Goal: Information Seeking & Learning: Check status

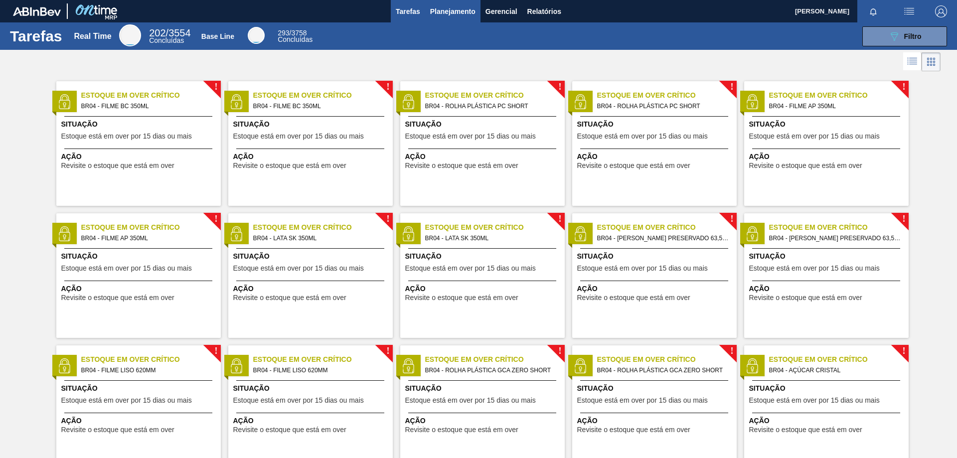
click at [457, 10] on span "Planejamento" at bounding box center [452, 11] width 45 height 12
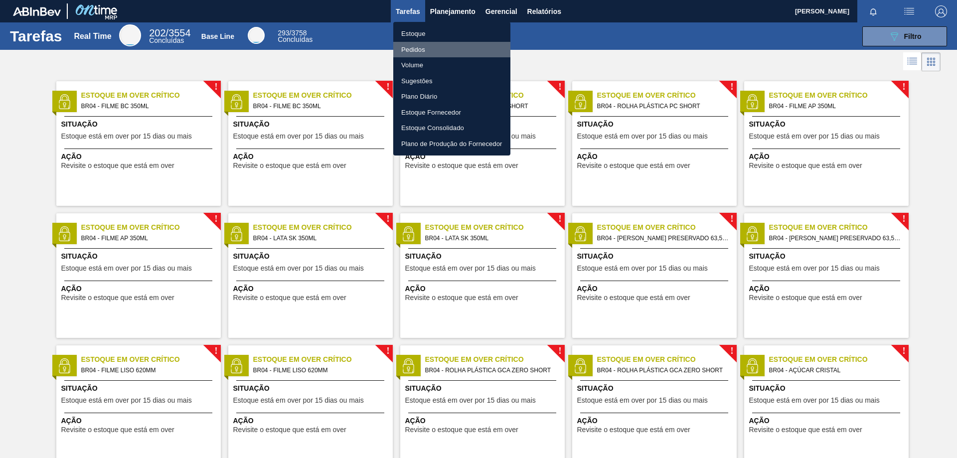
click at [404, 52] on li "Pedidos" at bounding box center [451, 50] width 117 height 16
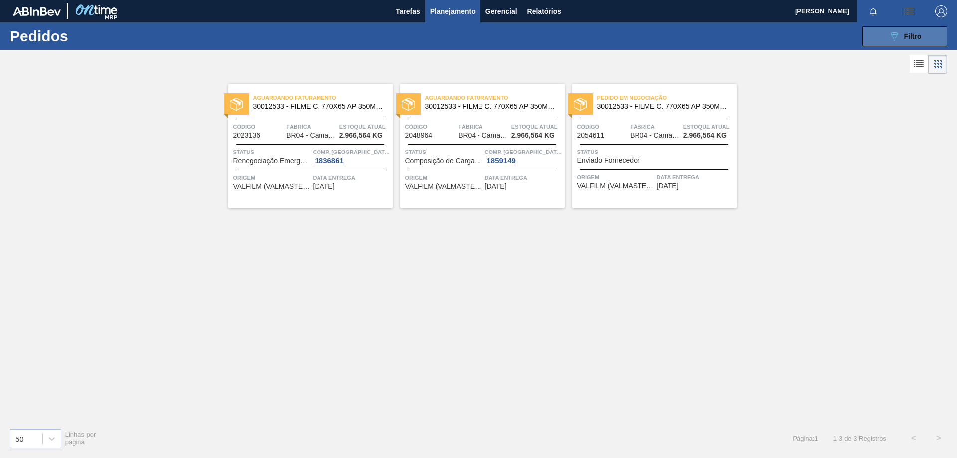
click at [883, 39] on button "089F7B8B-B2A5-4AFE-B5C0-19BA573D28AC Filtro" at bounding box center [905, 36] width 85 height 20
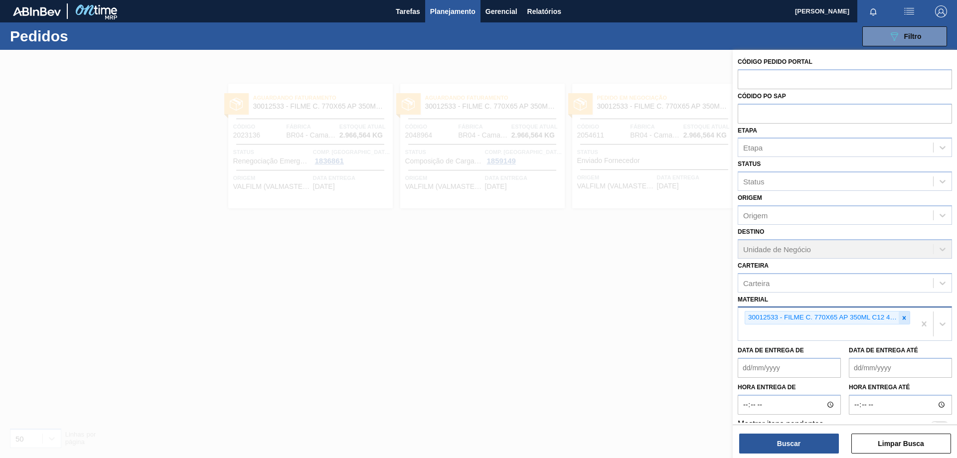
click at [906, 316] on icon at bounding box center [904, 318] width 7 height 7
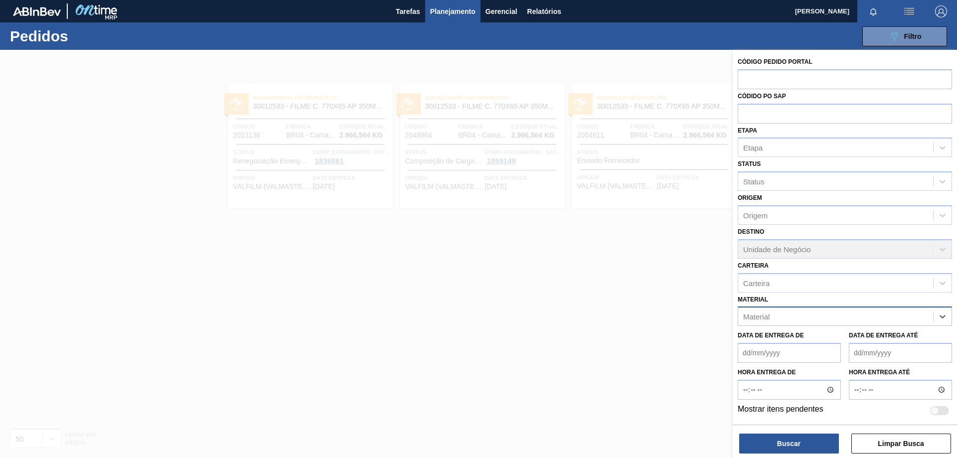
paste input "30002115"
type input "30002115"
click at [820, 349] on div "30002115 - FOIL 600ML; SKOL NIV22" at bounding box center [845, 341] width 214 height 18
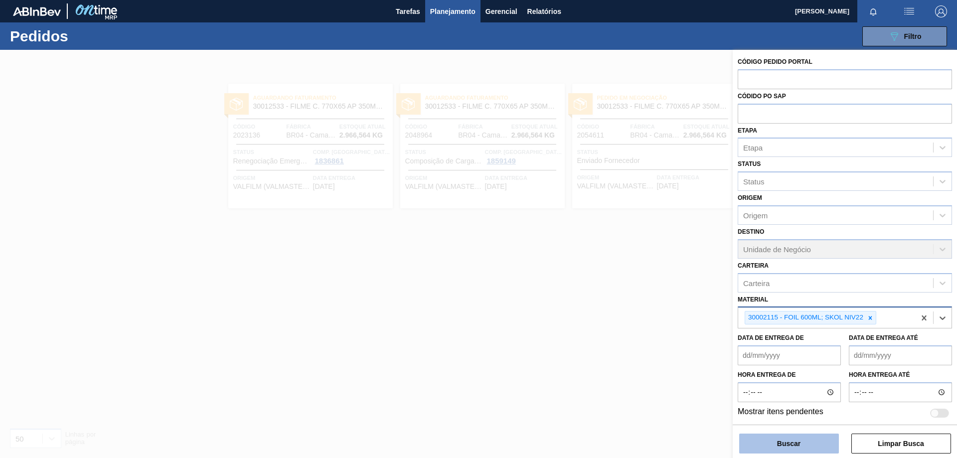
click at [805, 437] on button "Buscar" at bounding box center [790, 444] width 100 height 20
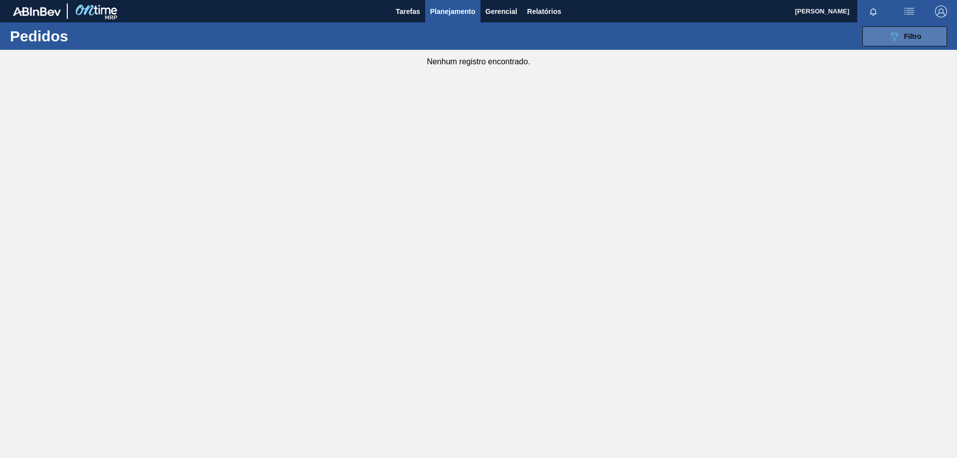
click at [898, 32] on icon "089F7B8B-B2A5-4AFE-B5C0-19BA573D28AC" at bounding box center [895, 36] width 12 height 12
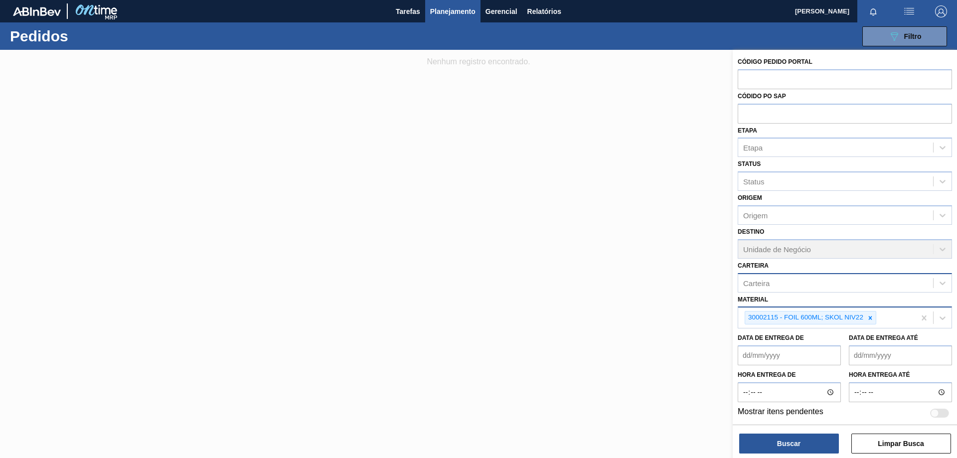
click at [802, 282] on div "Carteira" at bounding box center [836, 283] width 195 height 14
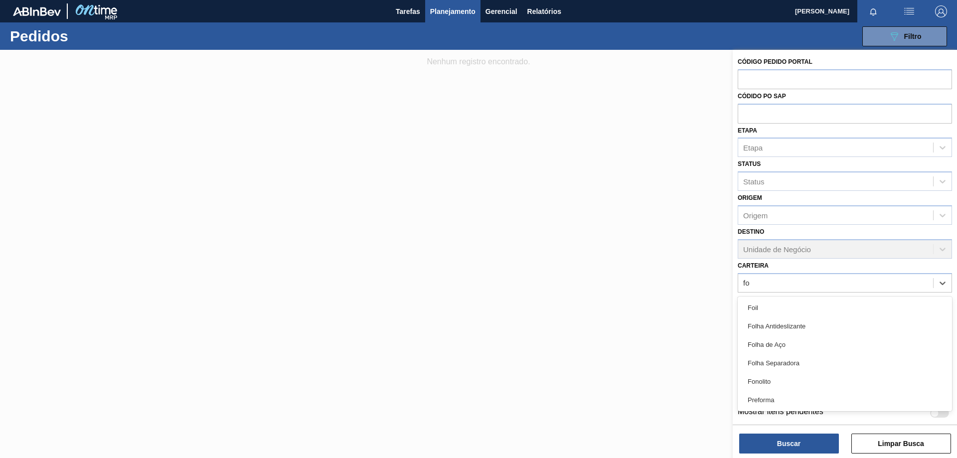
type input "foi"
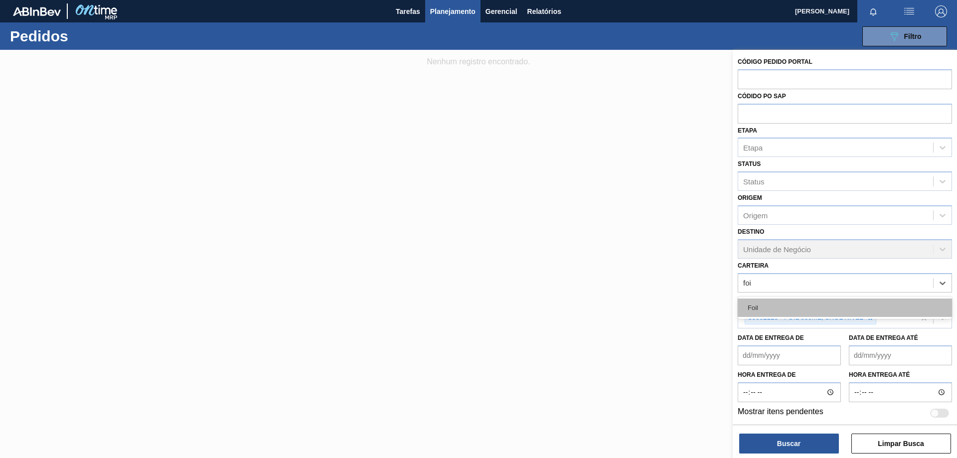
click at [802, 308] on div "Foil" at bounding box center [845, 308] width 214 height 18
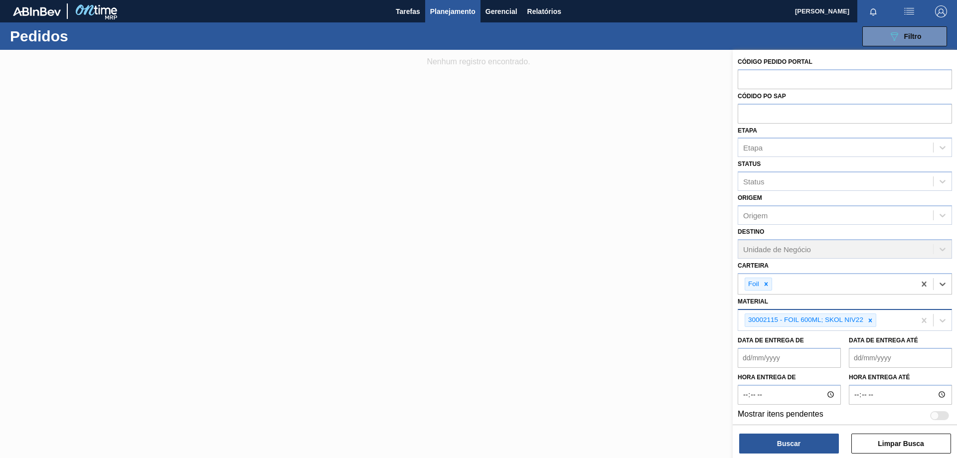
click at [872, 321] on icon at bounding box center [870, 320] width 7 height 7
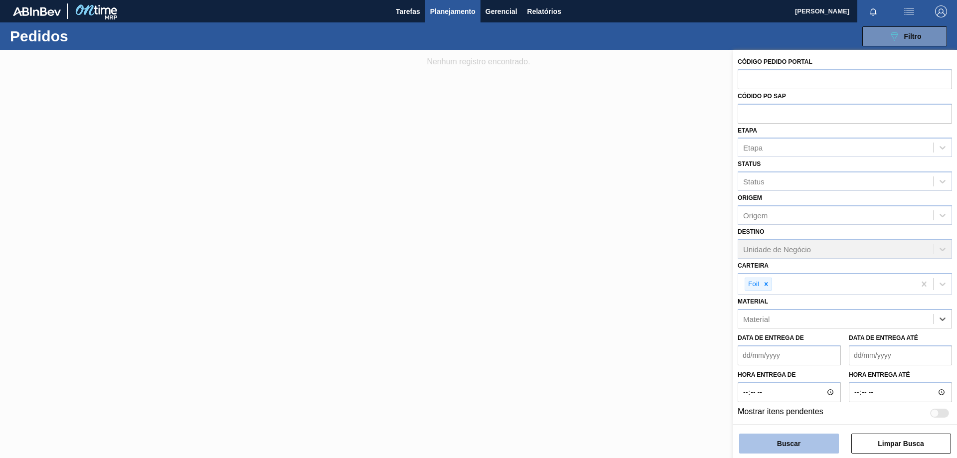
click at [791, 450] on button "Buscar" at bounding box center [790, 444] width 100 height 20
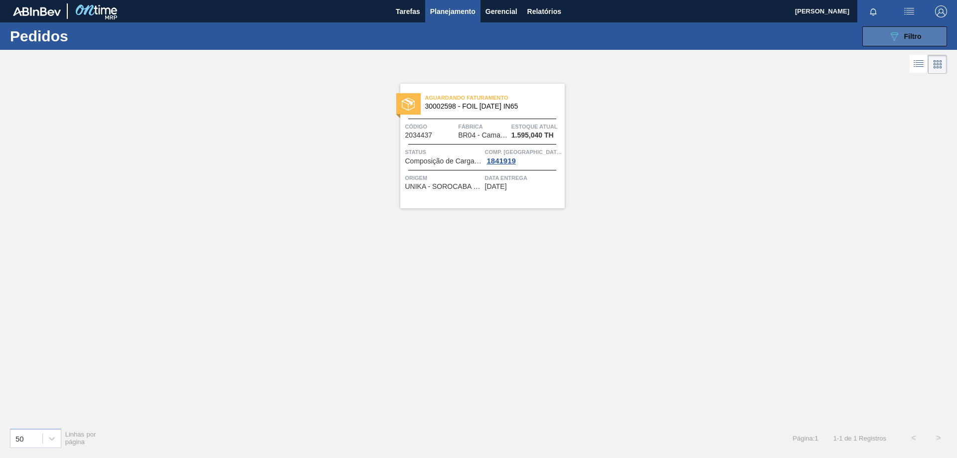
click at [911, 39] on span "Filtro" at bounding box center [913, 36] width 17 height 8
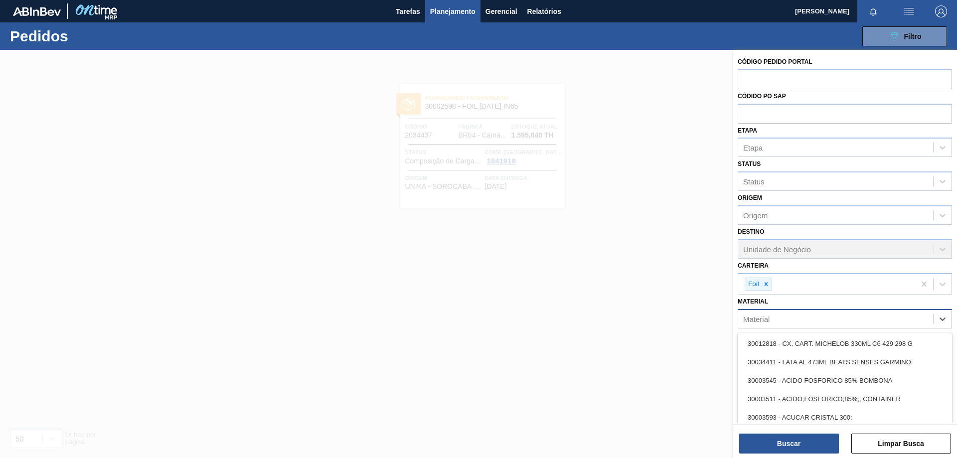
click at [809, 317] on div "Material" at bounding box center [836, 319] width 195 height 14
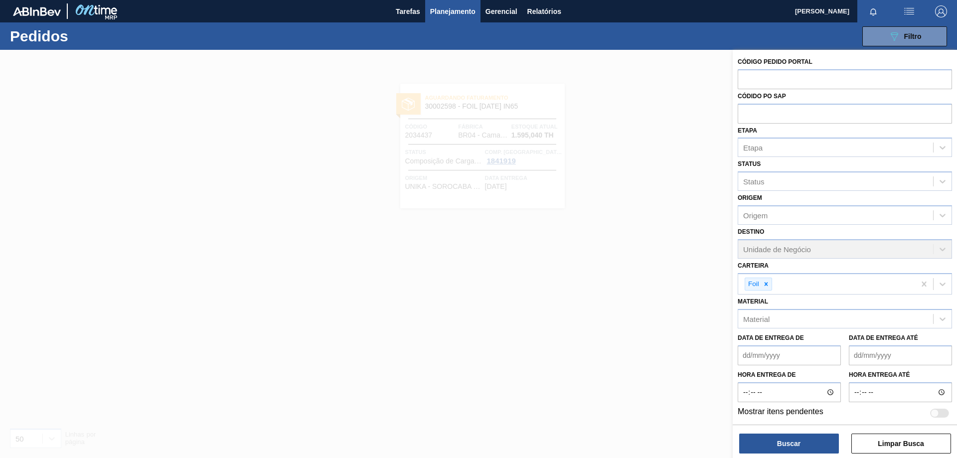
click at [627, 333] on div at bounding box center [478, 279] width 957 height 458
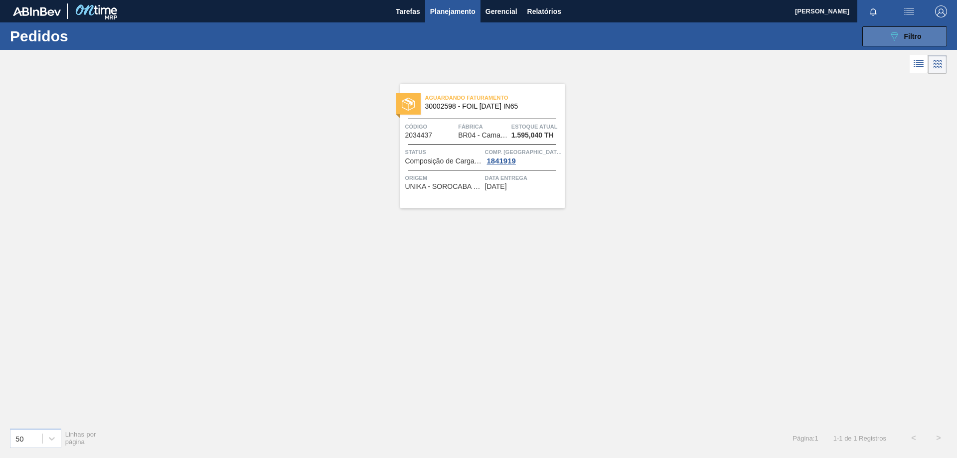
click at [899, 40] on icon "089F7B8B-B2A5-4AFE-B5C0-19BA573D28AC" at bounding box center [895, 36] width 12 height 12
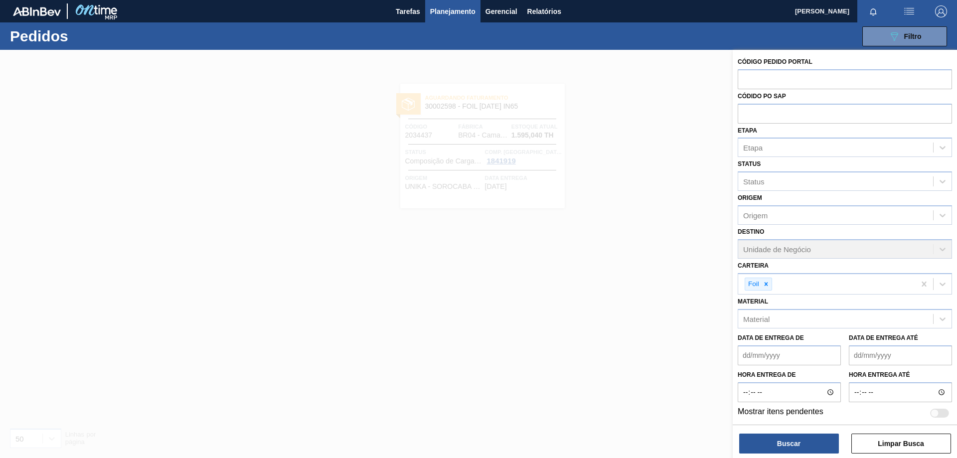
click at [784, 361] on de "Data de Entrega de" at bounding box center [789, 356] width 103 height 20
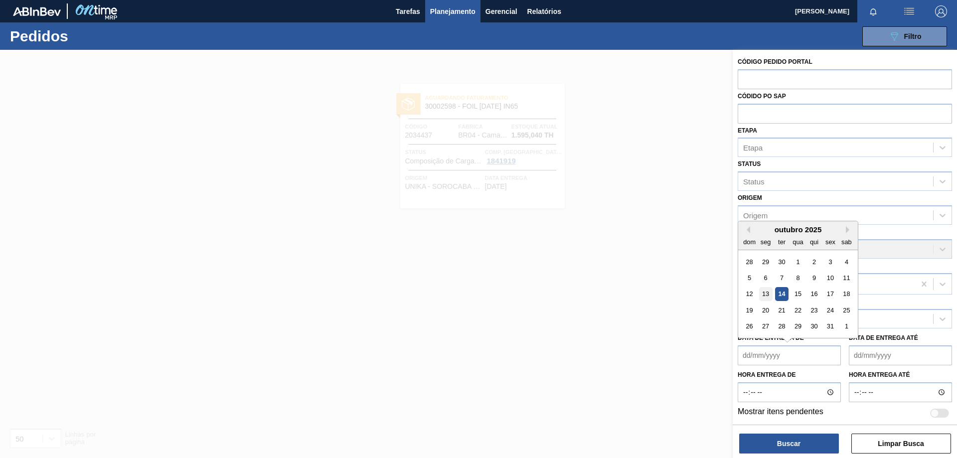
click at [763, 294] on div "13" at bounding box center [765, 294] width 13 height 13
type de "[DATE]"
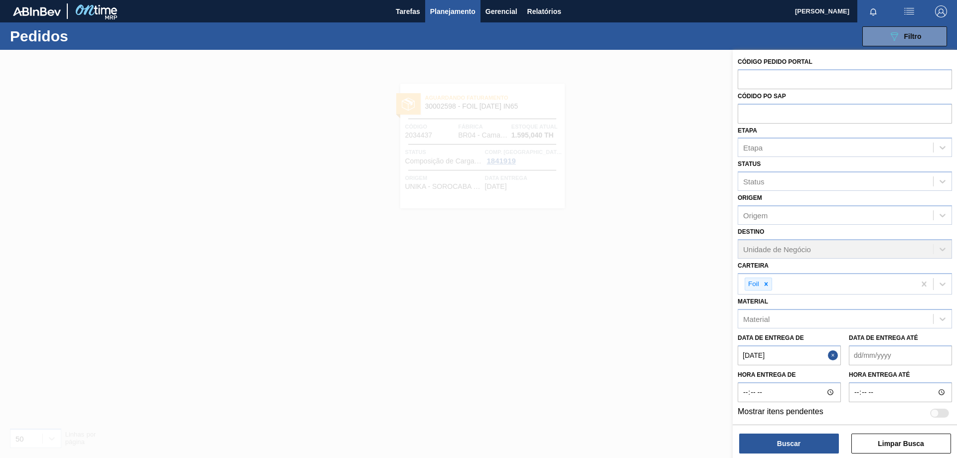
click at [879, 356] on até "Data de Entrega até" at bounding box center [900, 356] width 103 height 20
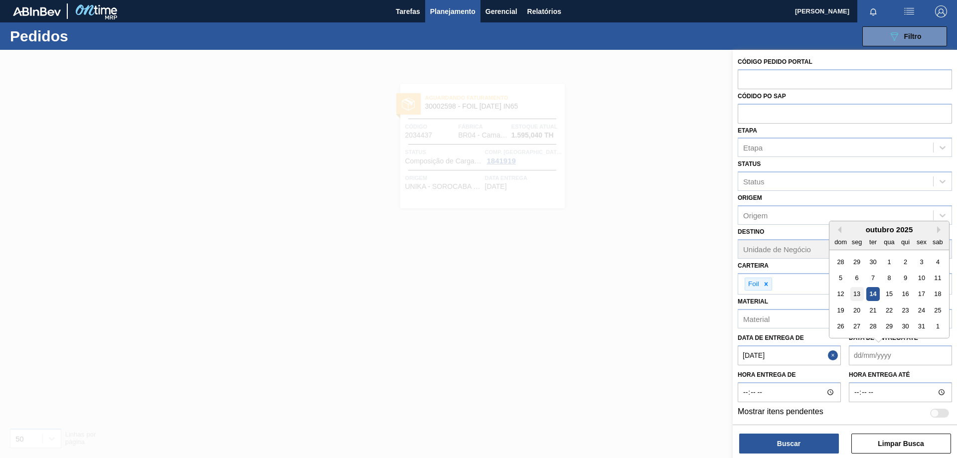
click at [858, 290] on div "13" at bounding box center [857, 294] width 13 height 13
type até "[DATE]"
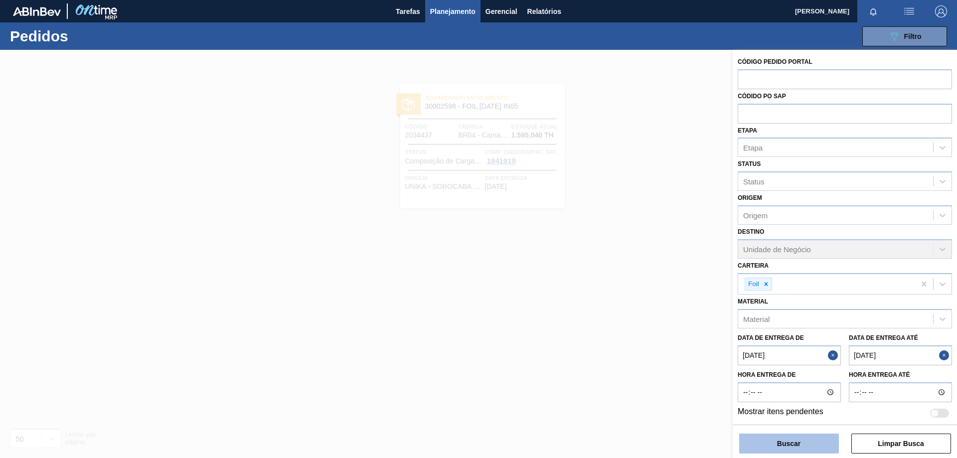
click at [812, 447] on button "Buscar" at bounding box center [790, 444] width 100 height 20
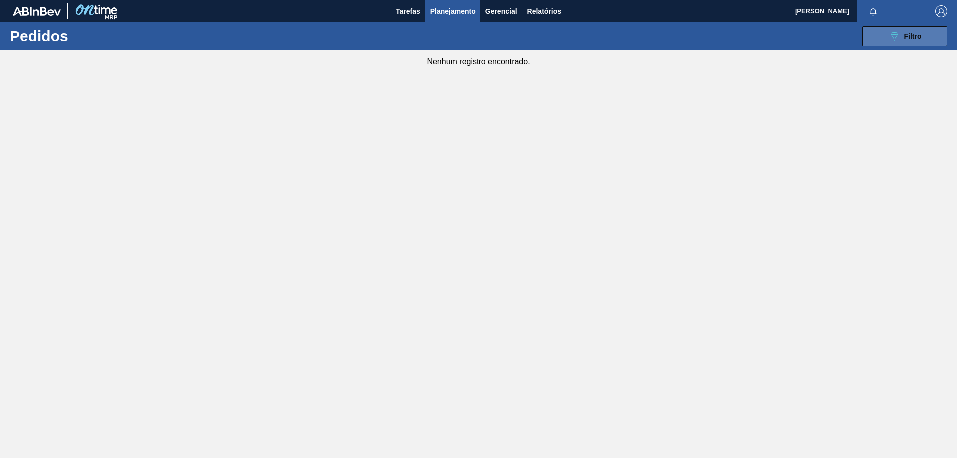
click at [900, 44] on button "089F7B8B-B2A5-4AFE-B5C0-19BA573D28AC Filtro" at bounding box center [905, 36] width 85 height 20
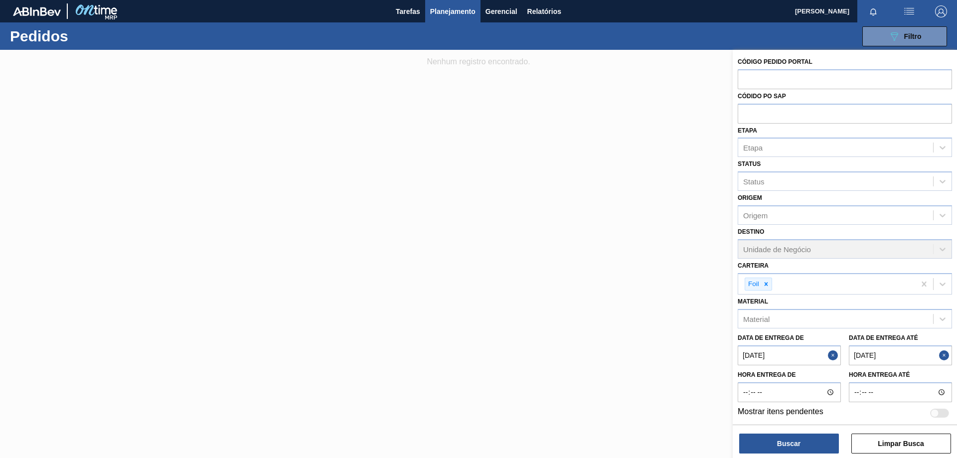
click at [804, 356] on de "[DATE]" at bounding box center [789, 356] width 103 height 20
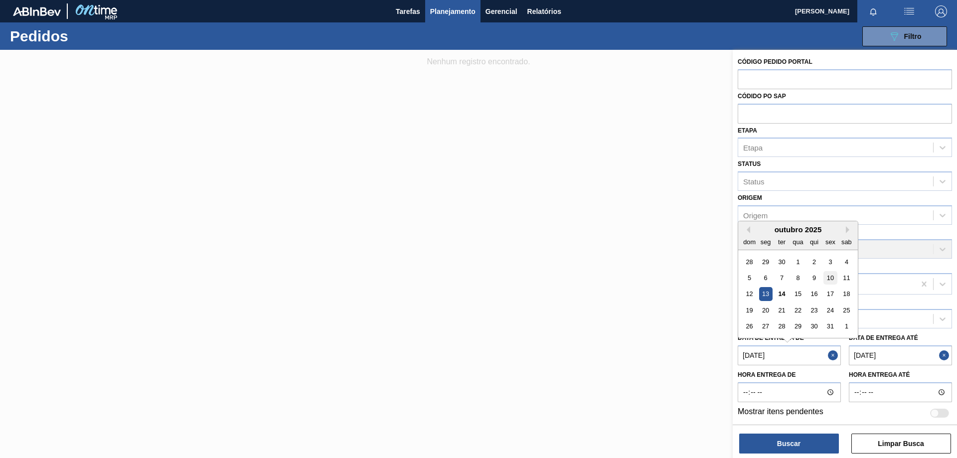
click at [833, 278] on div "10" at bounding box center [830, 277] width 13 height 13
type de "[DATE]"
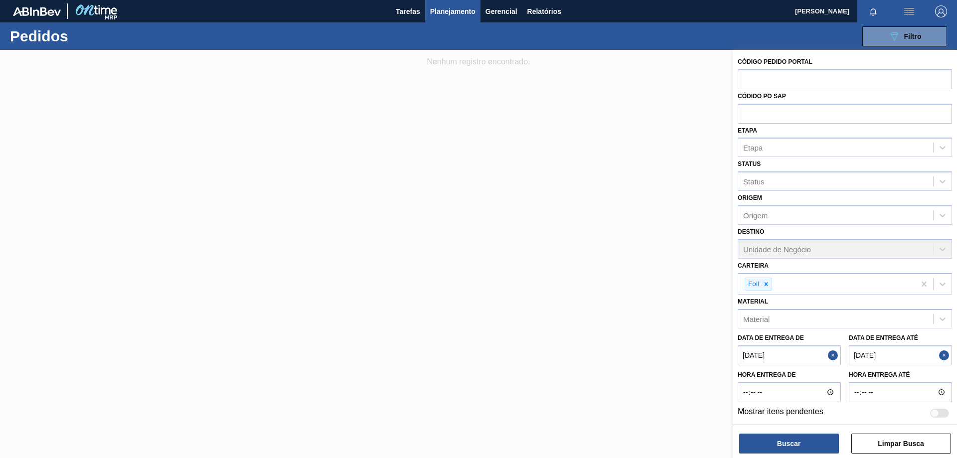
click at [874, 347] on até "[DATE]" at bounding box center [900, 356] width 103 height 20
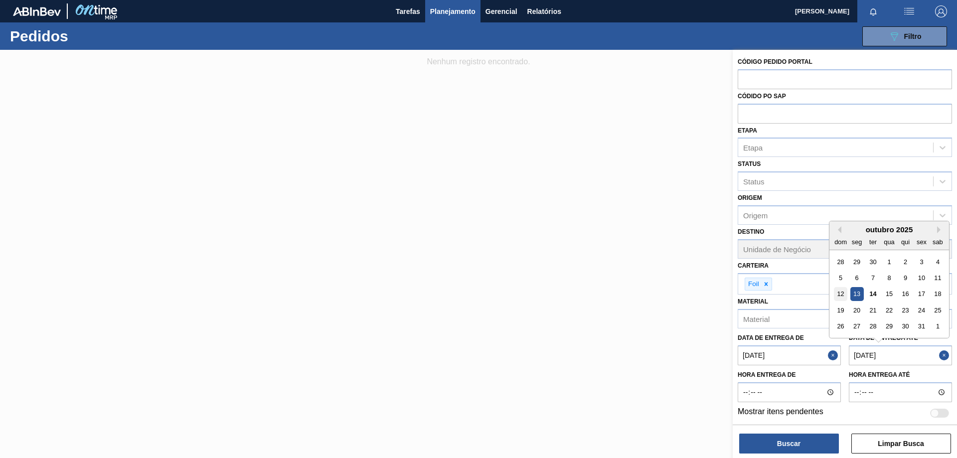
click at [842, 299] on div "12" at bounding box center [840, 294] width 13 height 13
type até "[DATE]"
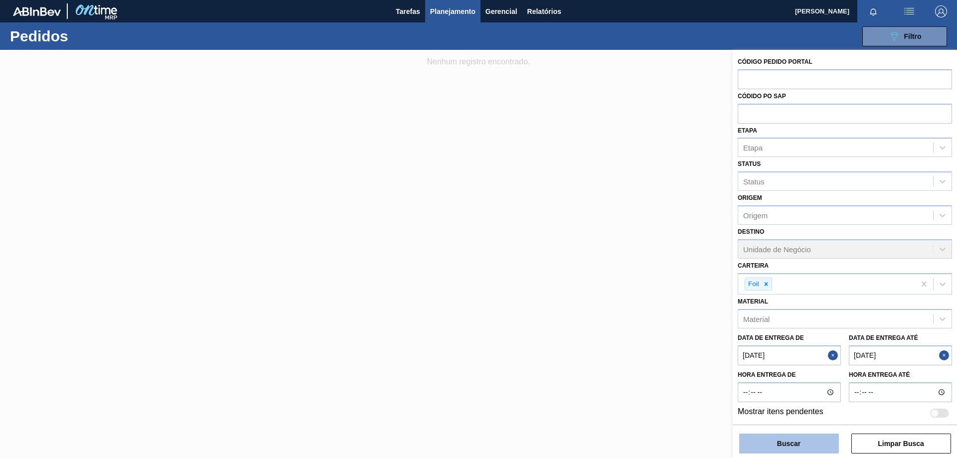
click at [811, 439] on button "Buscar" at bounding box center [790, 444] width 100 height 20
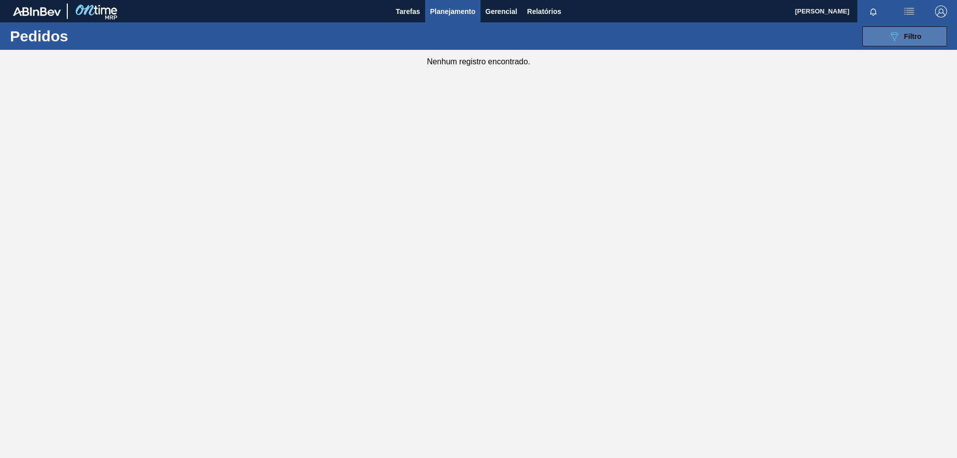
click at [884, 31] on button "089F7B8B-B2A5-4AFE-B5C0-19BA573D28AC Filtro" at bounding box center [905, 36] width 85 height 20
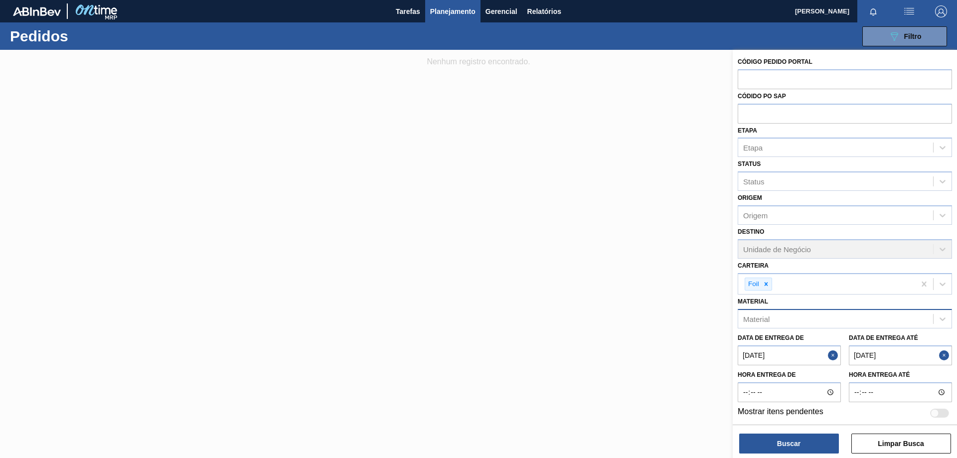
click at [779, 313] on div "Material" at bounding box center [836, 319] width 195 height 14
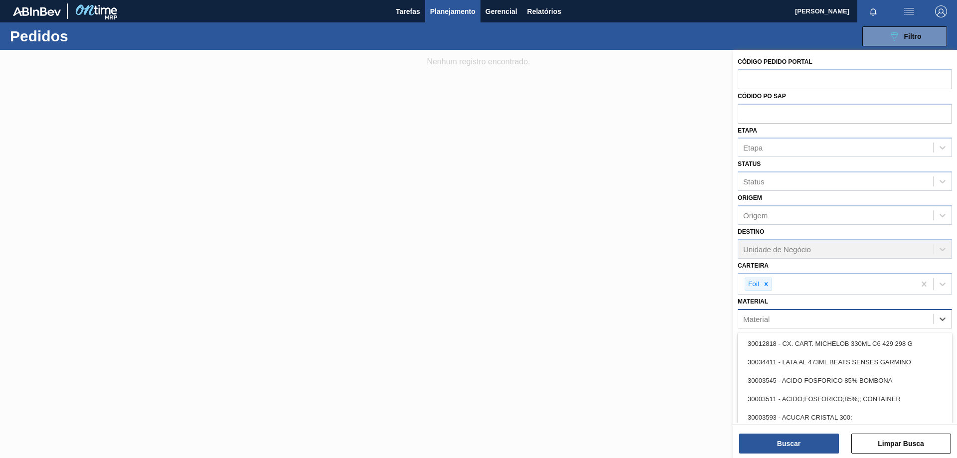
paste input "30002115"
type input "30002115"
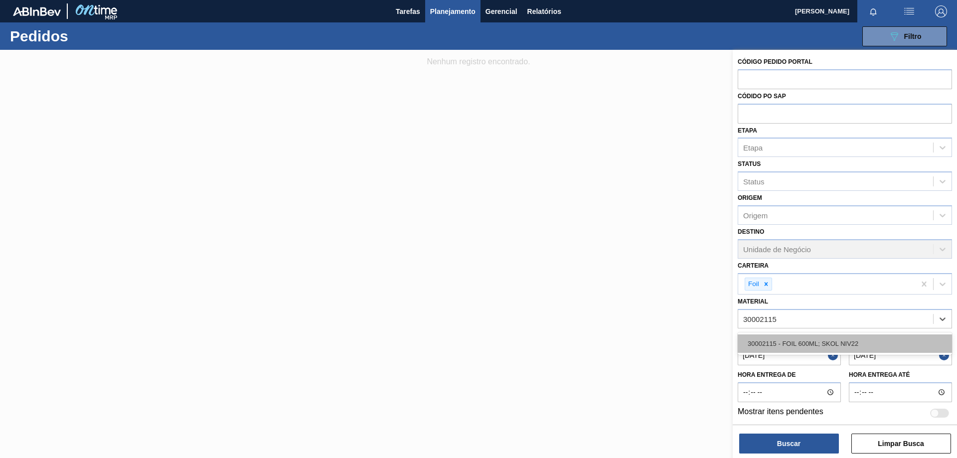
click at [816, 353] on div "30002115 - FOIL 600ML; SKOL NIV22" at bounding box center [845, 344] width 214 height 18
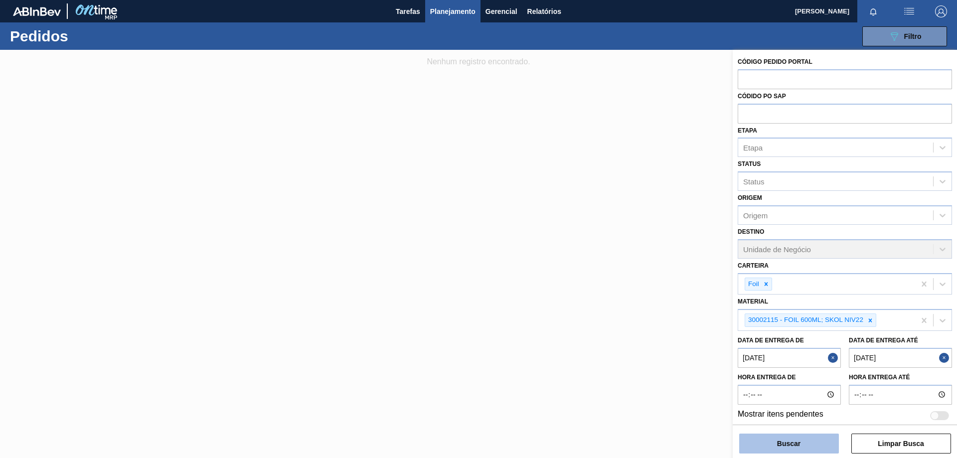
click at [804, 450] on button "Buscar" at bounding box center [790, 444] width 100 height 20
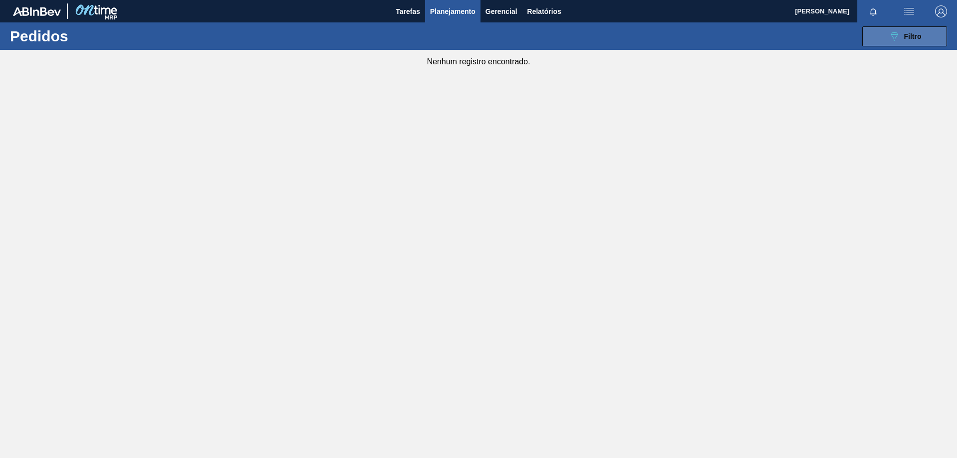
click at [889, 35] on icon "089F7B8B-B2A5-4AFE-B5C0-19BA573D28AC" at bounding box center [895, 36] width 12 height 12
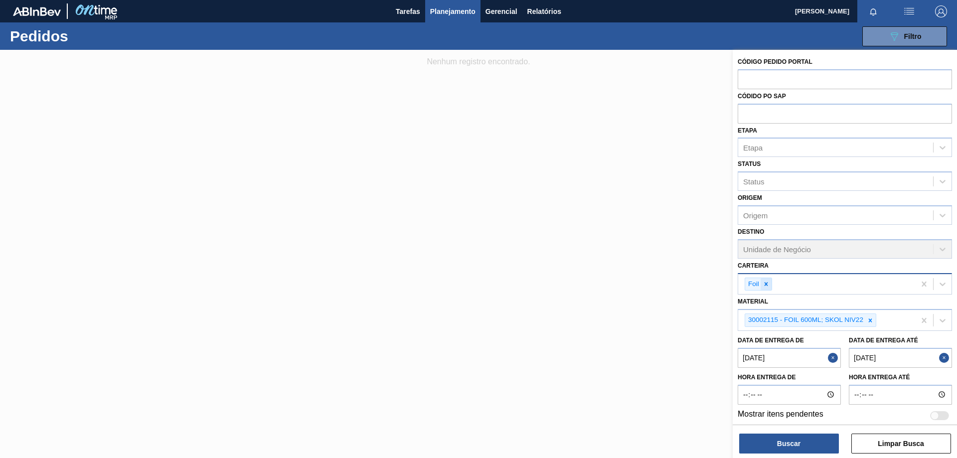
click at [768, 285] on icon at bounding box center [766, 284] width 7 height 7
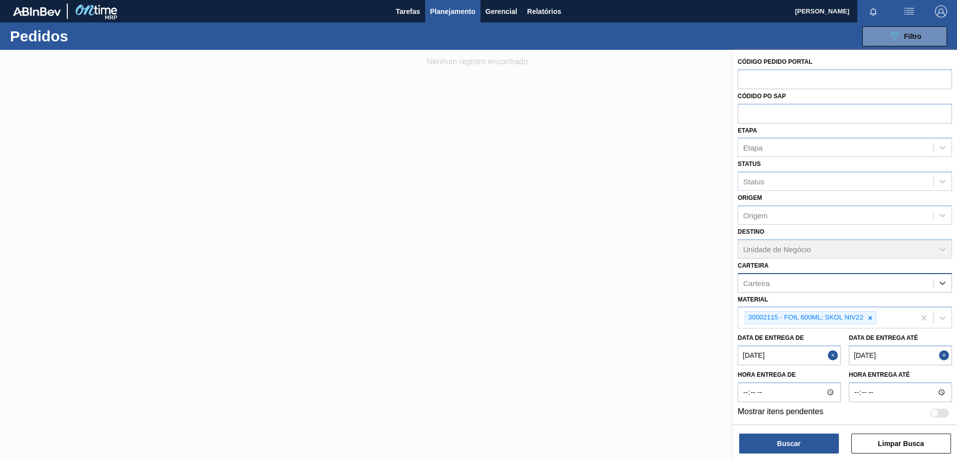
click at [768, 285] on div "Carteira" at bounding box center [757, 283] width 26 height 8
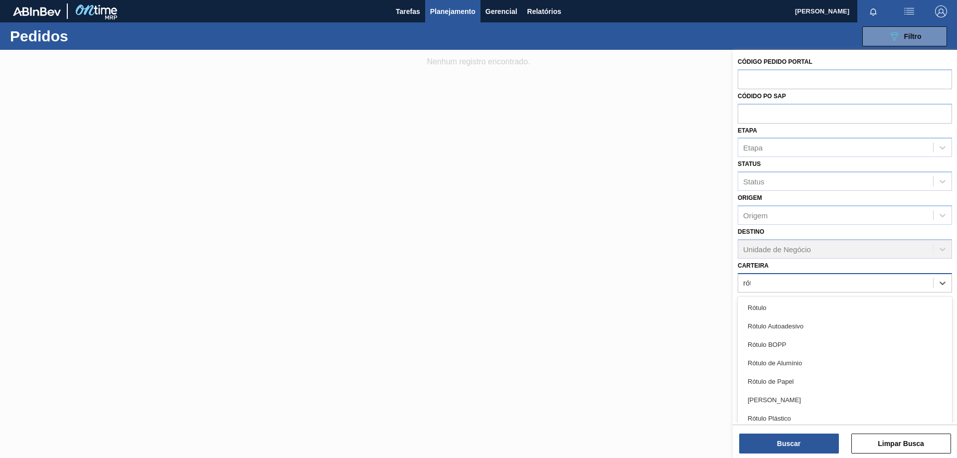
type input "rótu"
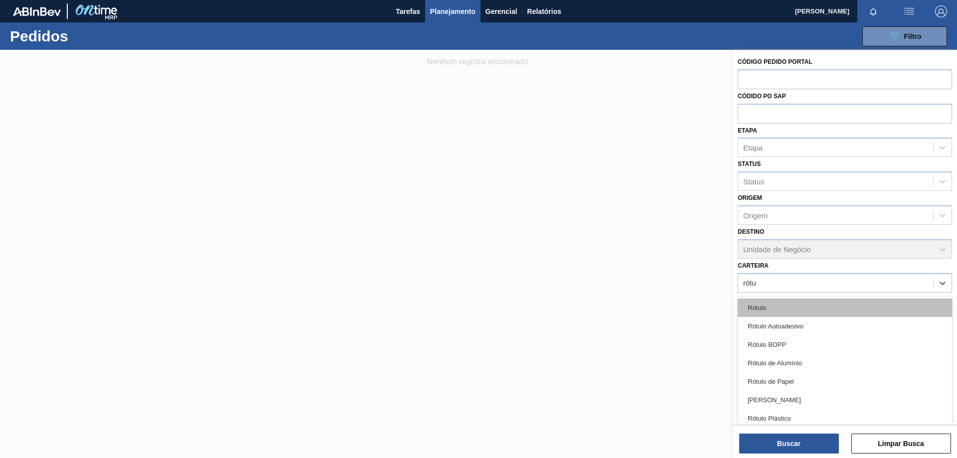
click at [789, 308] on div "Rótulo" at bounding box center [845, 308] width 214 height 18
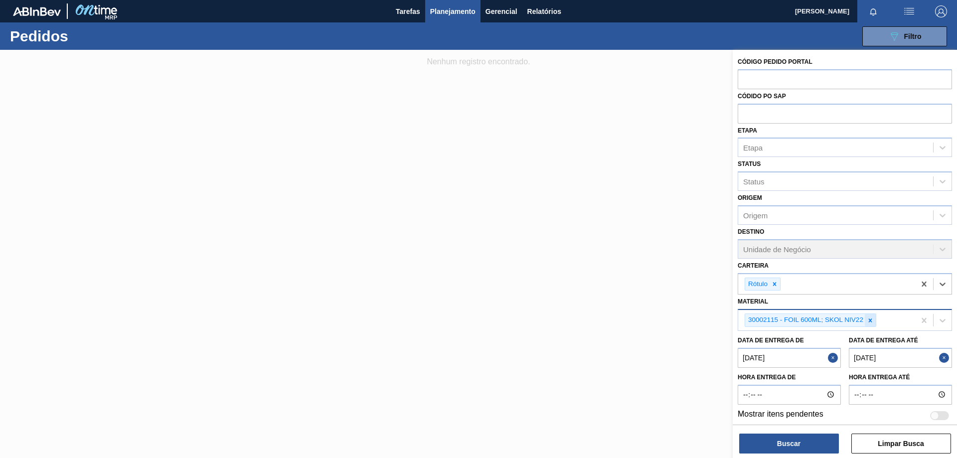
click at [869, 316] on div at bounding box center [870, 320] width 11 height 12
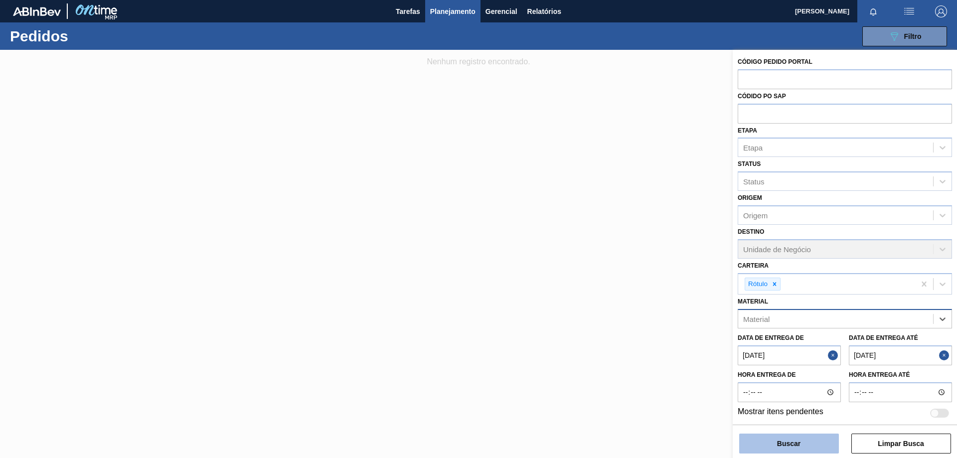
click at [806, 446] on button "Buscar" at bounding box center [790, 444] width 100 height 20
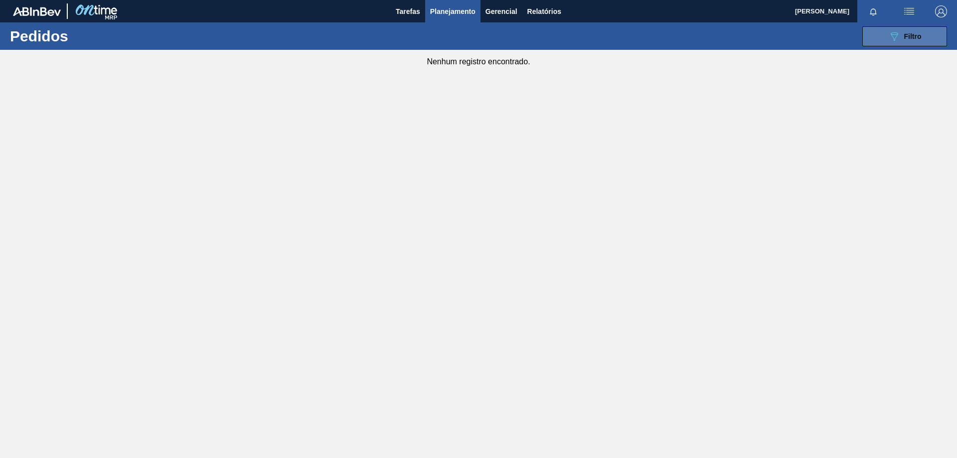
click at [882, 34] on button "089F7B8B-B2A5-4AFE-B5C0-19BA573D28AC Filtro" at bounding box center [905, 36] width 85 height 20
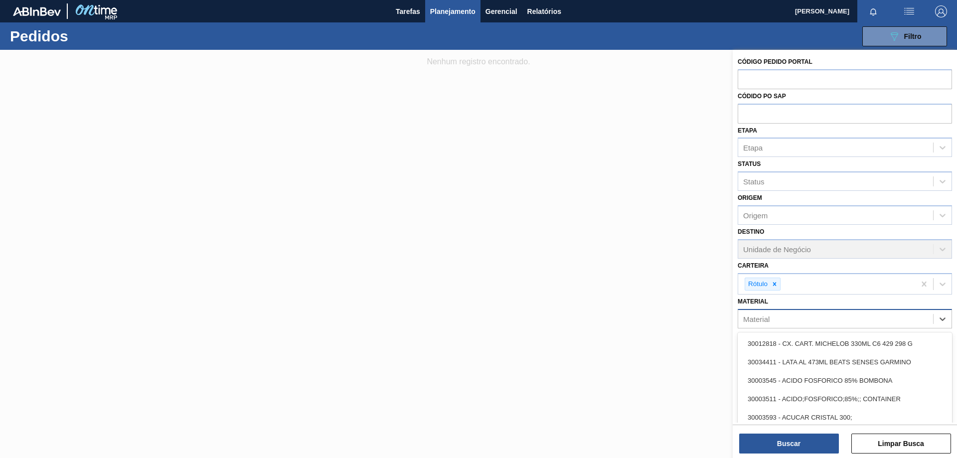
click at [839, 325] on div "Material" at bounding box center [836, 319] width 195 height 14
click at [814, 446] on button "Buscar" at bounding box center [790, 444] width 100 height 20
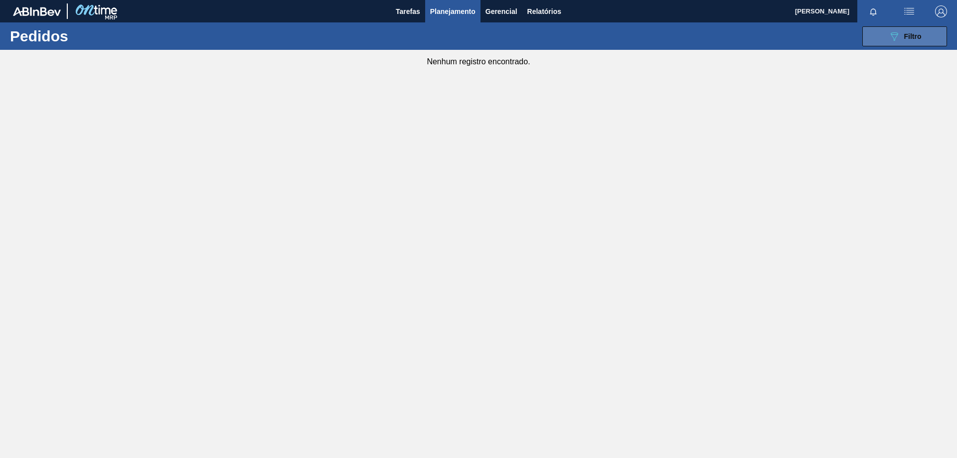
click at [877, 32] on button "089F7B8B-B2A5-4AFE-B5C0-19BA573D28AC Filtro" at bounding box center [905, 36] width 85 height 20
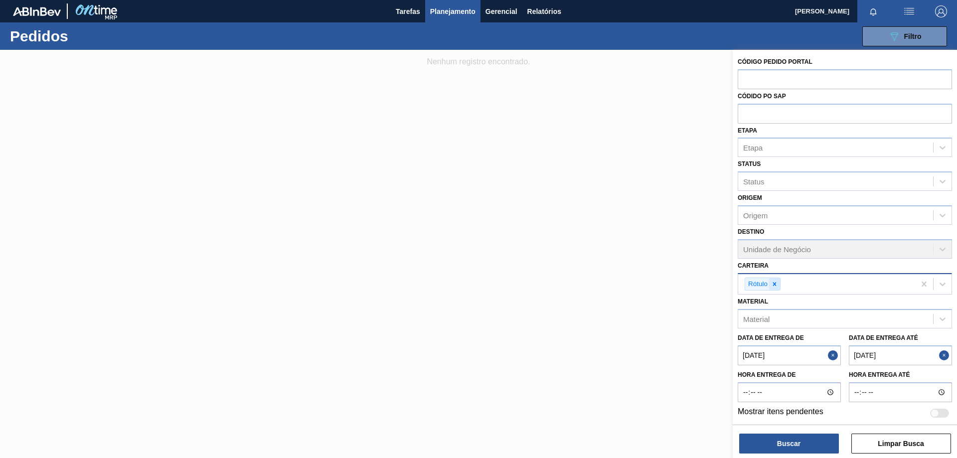
click at [773, 286] on icon at bounding box center [774, 284] width 7 height 7
click at [833, 352] on button "Close" at bounding box center [834, 353] width 13 height 20
click at [942, 355] on button "Close" at bounding box center [945, 353] width 13 height 20
click at [817, 285] on div "Carteira" at bounding box center [836, 283] width 195 height 14
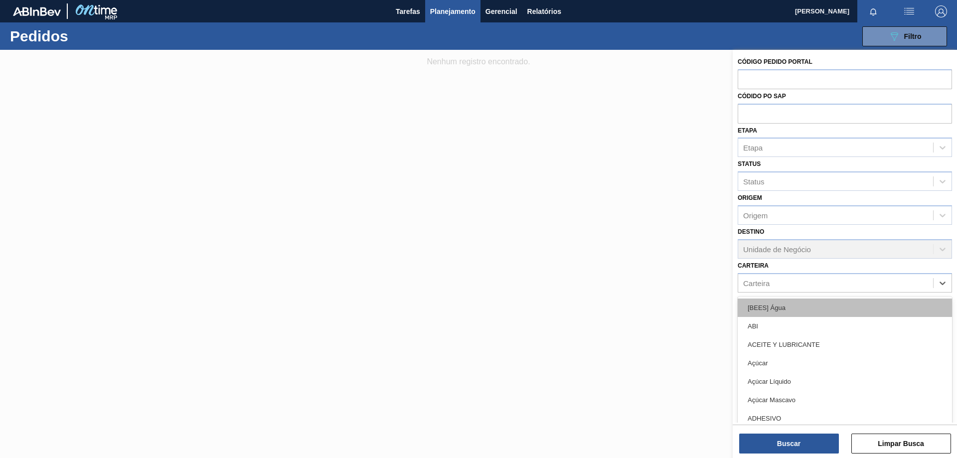
type input "r"
type input "foi"
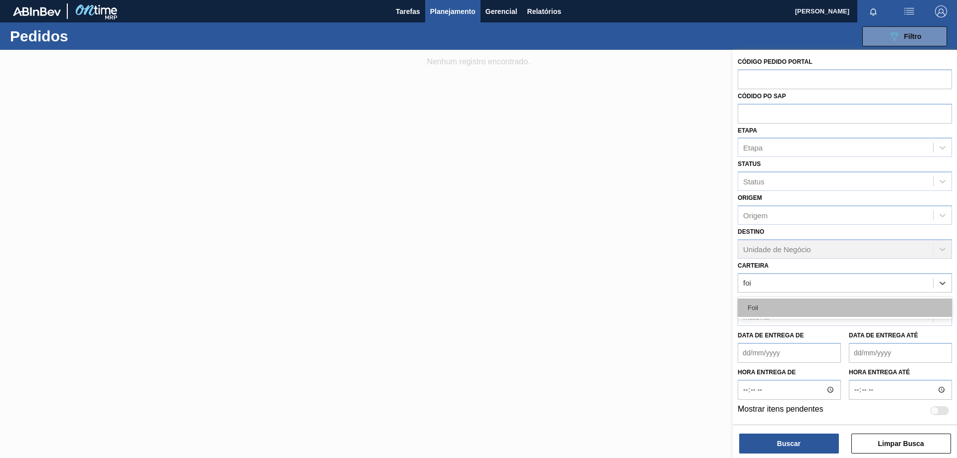
click at [812, 303] on div "Foil" at bounding box center [845, 308] width 214 height 18
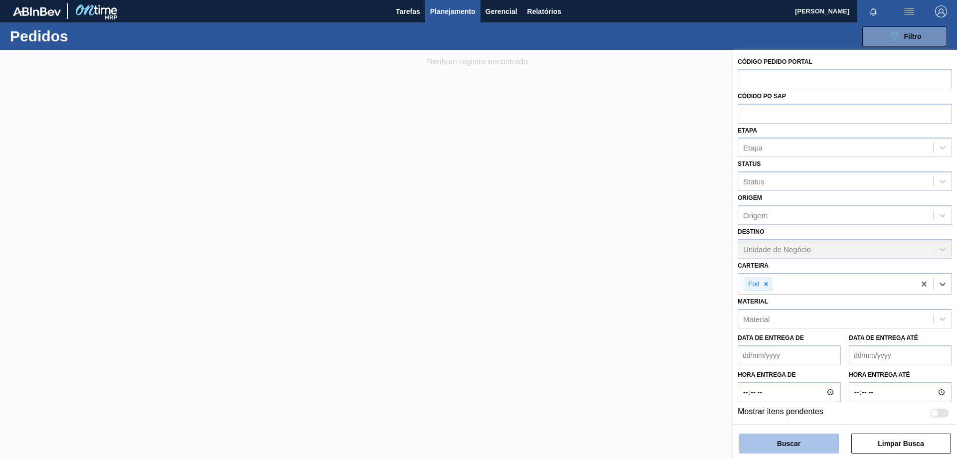
click at [814, 444] on button "Buscar" at bounding box center [790, 444] width 100 height 20
